Goal: Information Seeking & Learning: Learn about a topic

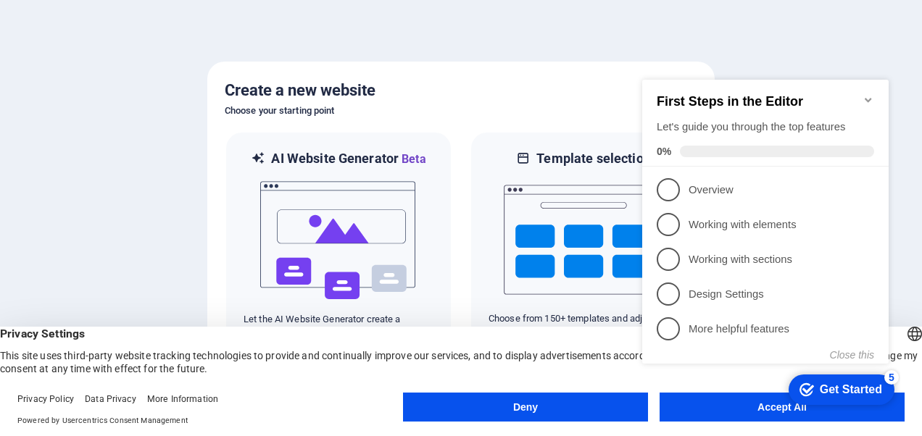
click at [708, 416] on button "Accept All" at bounding box center [782, 407] width 245 height 29
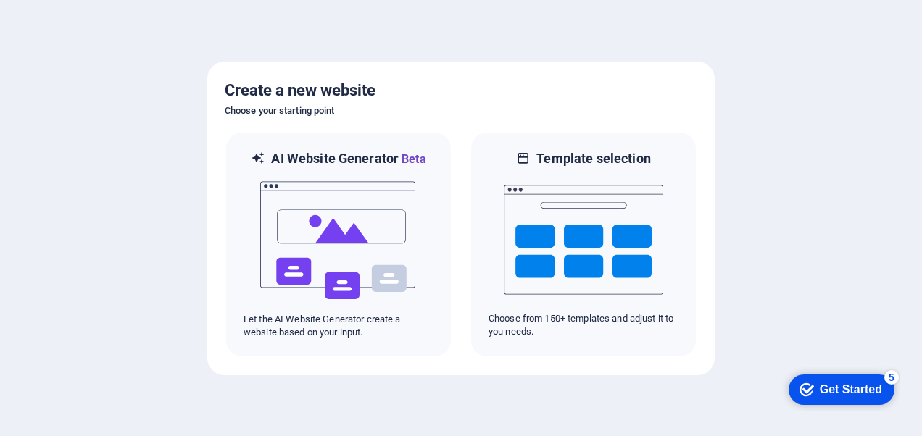
click at [790, 174] on div at bounding box center [461, 218] width 922 height 436
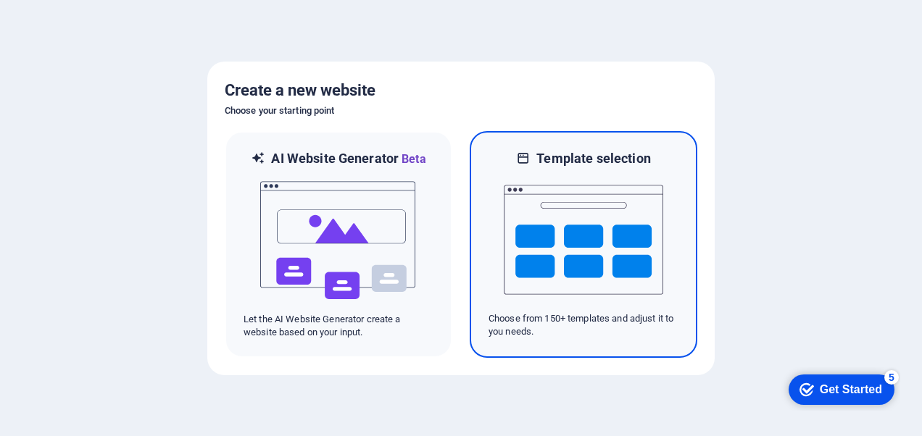
click at [599, 338] on p "Choose from 150+ templates and adjust it to you needs." at bounding box center [584, 325] width 190 height 26
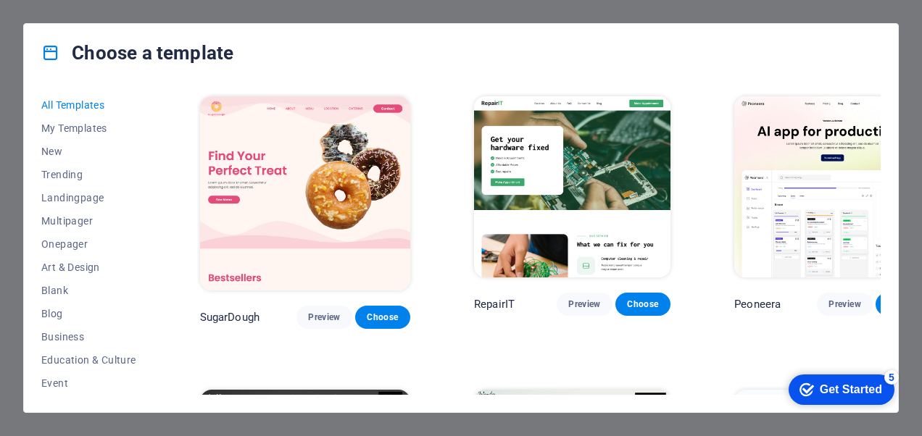
drag, startPoint x: 157, startPoint y: 145, endPoint x: 159, endPoint y: 173, distance: 28.4
click at [159, 173] on div "All Templates My Templates New Trending Landingpage Multipager Onepager Art & D…" at bounding box center [461, 247] width 874 height 331
click at [107, 357] on span "Education & Culture" at bounding box center [88, 360] width 95 height 12
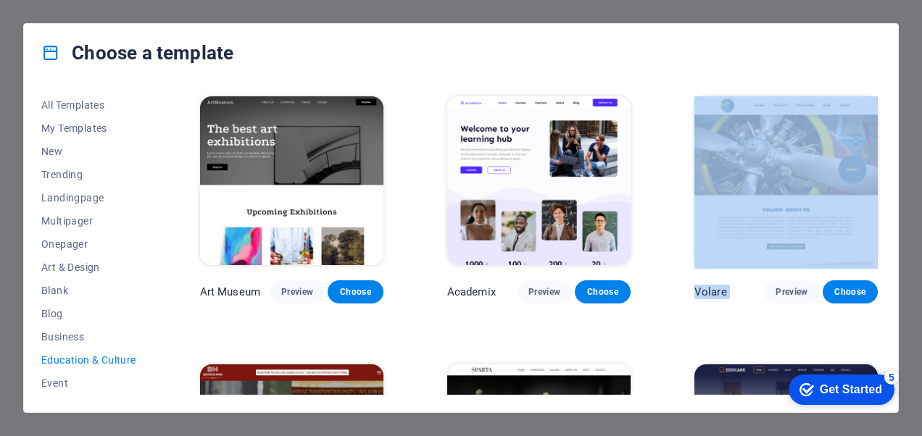
drag, startPoint x: 881, startPoint y: 168, endPoint x: 882, endPoint y: 328, distance: 159.5
click at [882, 328] on div "All Templates My Templates New Trending Landingpage Multipager Onepager Art & D…" at bounding box center [461, 247] width 874 height 331
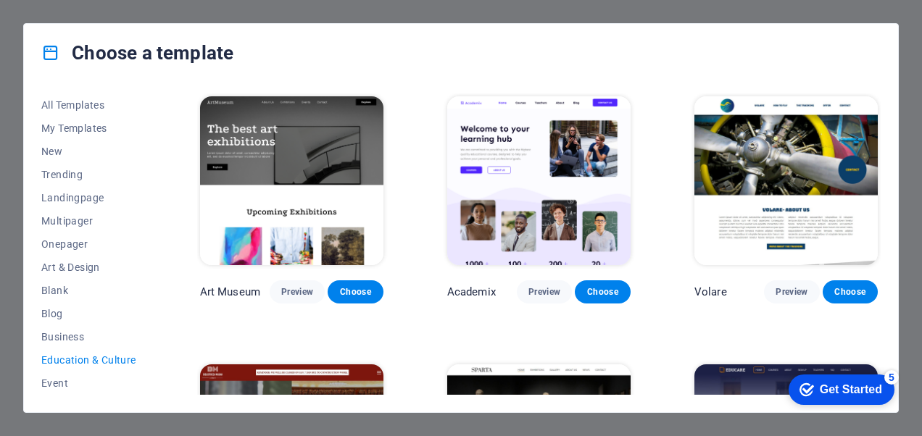
click at [598, 65] on div "Choose a template" at bounding box center [461, 53] width 874 height 58
click at [72, 99] on span "All Templates" at bounding box center [88, 105] width 95 height 12
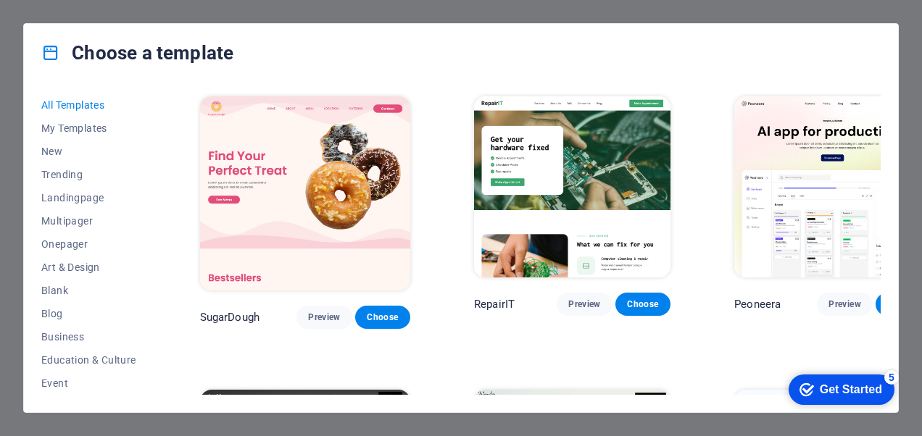
click at [280, 141] on img at bounding box center [305, 193] width 210 height 194
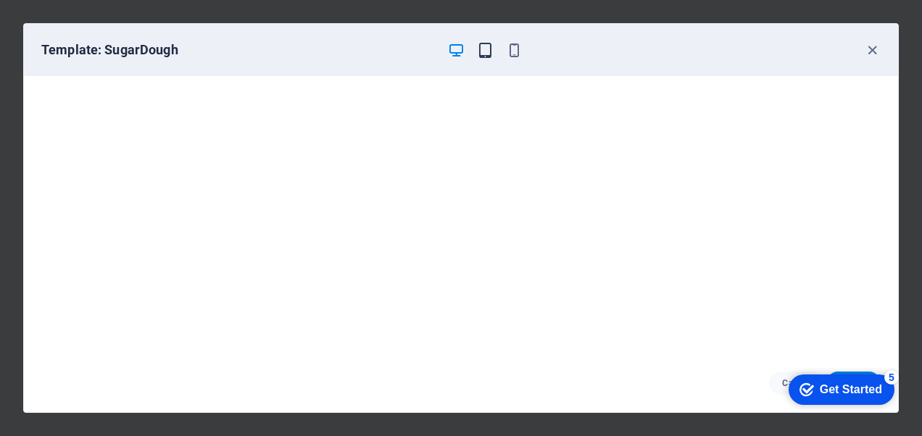
click at [484, 49] on icon "button" at bounding box center [485, 50] width 17 height 17
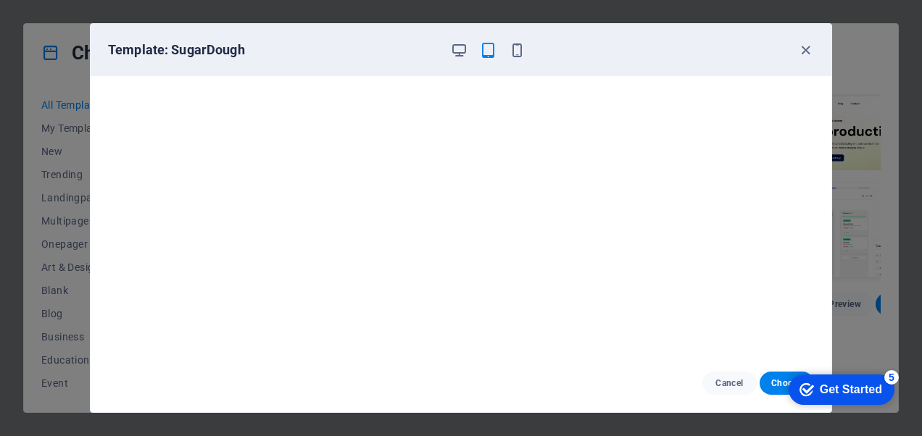
click at [507, 49] on div at bounding box center [487, 49] width 75 height 17
click at [512, 47] on icon "button" at bounding box center [517, 50] width 17 height 17
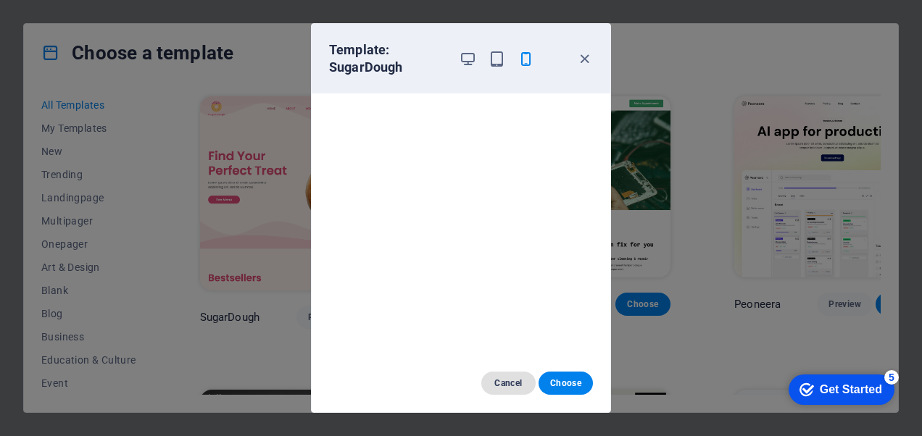
click at [522, 377] on button "Cancel" at bounding box center [508, 383] width 54 height 23
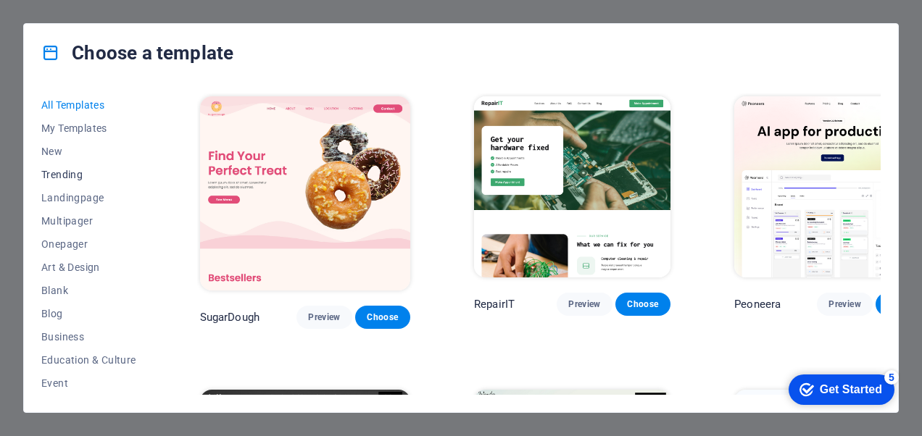
click at [57, 173] on span "Trending" at bounding box center [88, 175] width 95 height 12
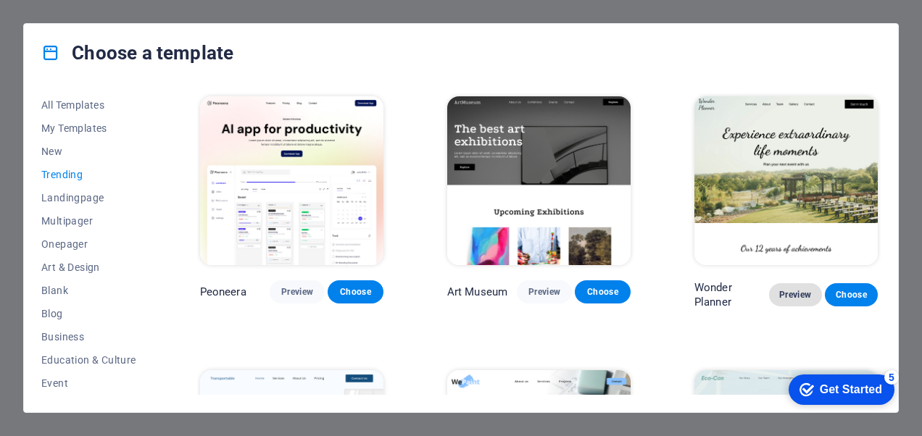
click at [800, 289] on span "Preview" at bounding box center [796, 295] width 30 height 12
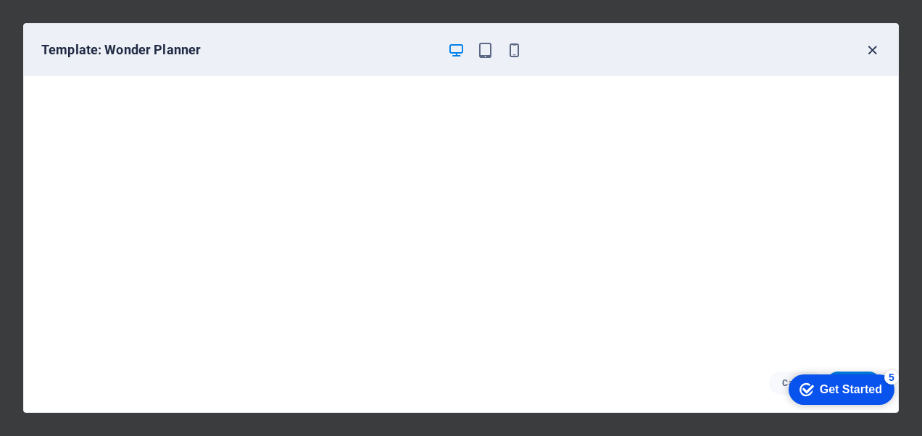
click at [872, 49] on icon "button" at bounding box center [872, 50] width 17 height 17
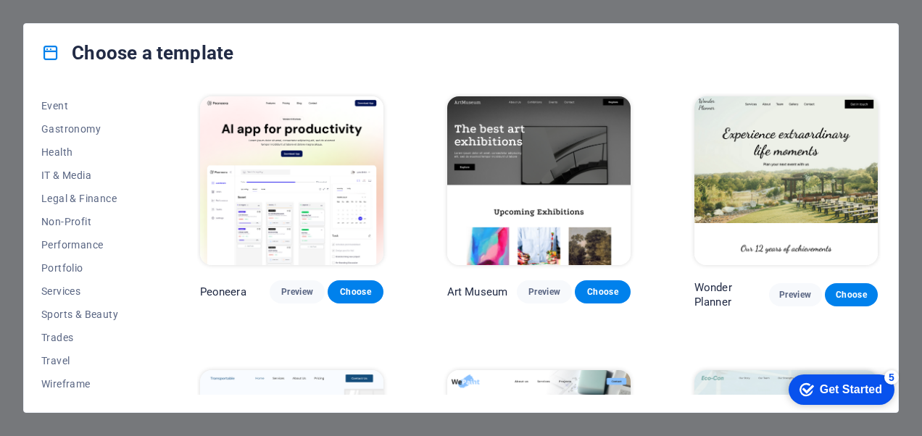
scroll to position [217, 0]
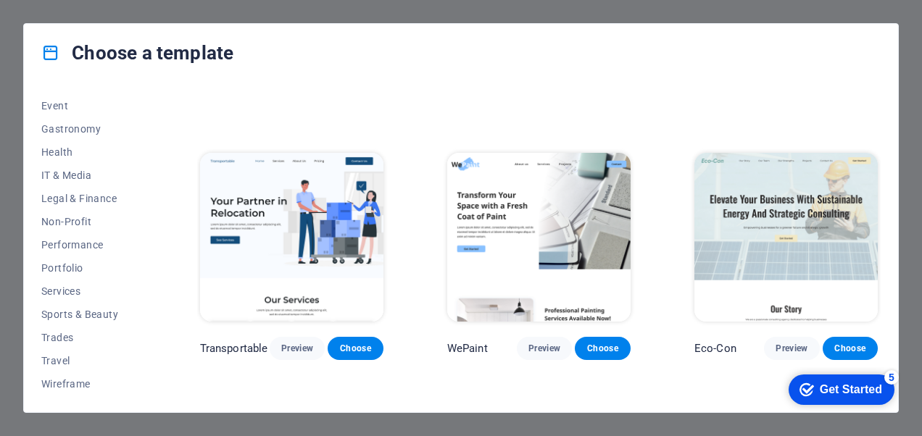
click at [8, 374] on div "Choose a template All Templates My Templates New Trending Landingpage Multipage…" at bounding box center [461, 218] width 922 height 436
